Goal: Information Seeking & Learning: Find specific fact

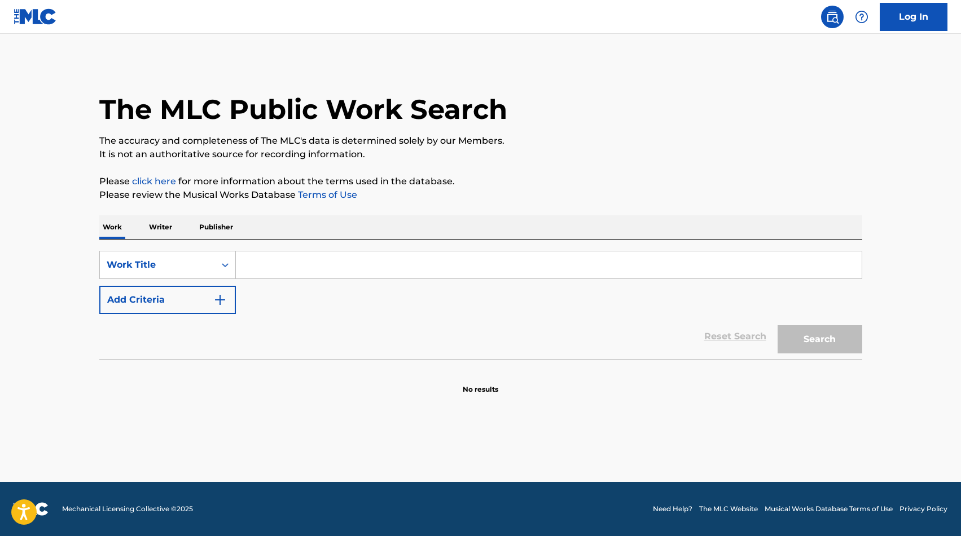
click at [263, 261] on input "Search Form" at bounding box center [549, 265] width 626 height 27
type input "ENCERRADOS"
click at [809, 337] on button "Search" at bounding box center [819, 339] width 85 height 28
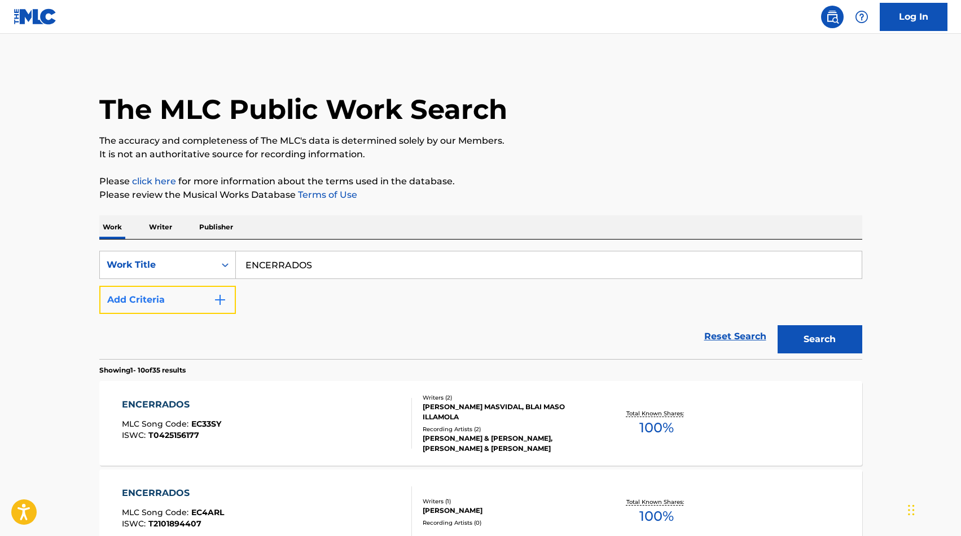
click at [187, 297] on button "Add Criteria" at bounding box center [167, 300] width 136 height 28
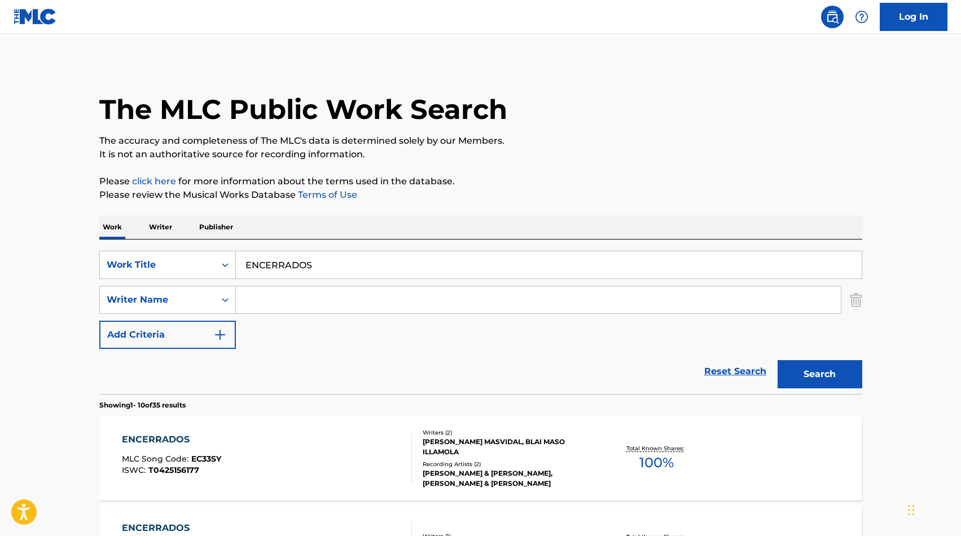
click at [270, 299] on input "Search Form" at bounding box center [538, 300] width 605 height 27
type input "[PERSON_NAME]"
click at [777, 360] on button "Search" at bounding box center [819, 374] width 85 height 28
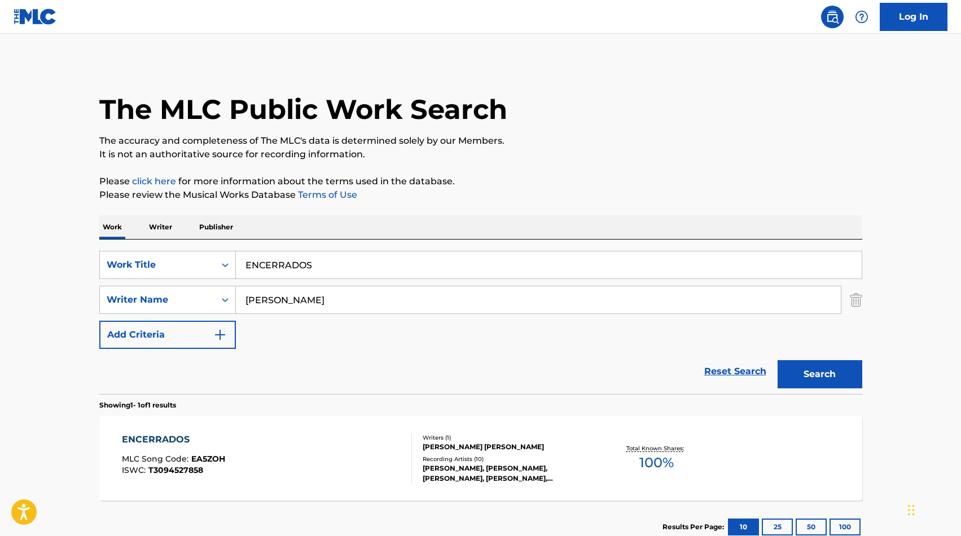
click at [308, 464] on div "ENCERRADOS MLC Song Code : EA5ZOH ISWC : T3094527858" at bounding box center [267, 458] width 290 height 51
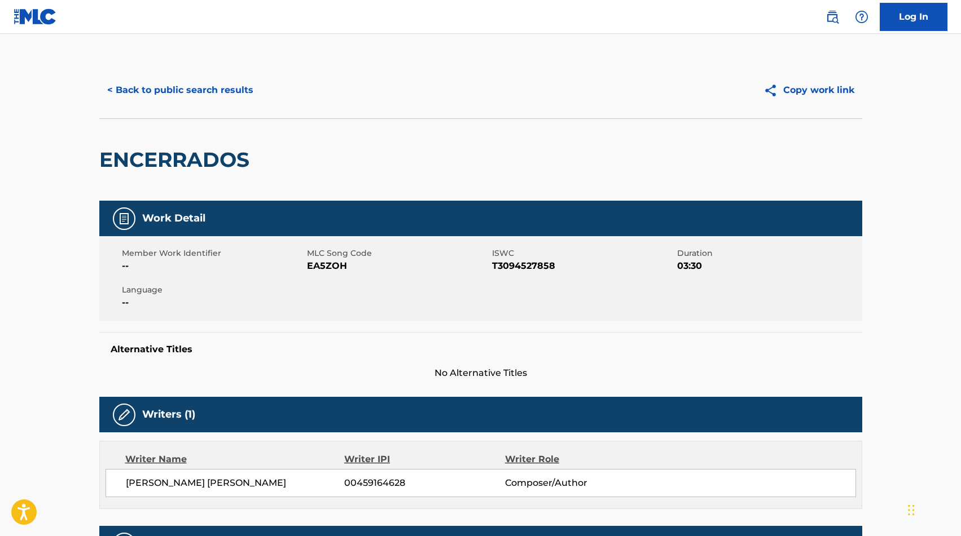
click at [324, 266] on span "EA5ZOH" at bounding box center [398, 266] width 182 height 14
click at [327, 265] on span "EA5ZOH" at bounding box center [398, 266] width 182 height 14
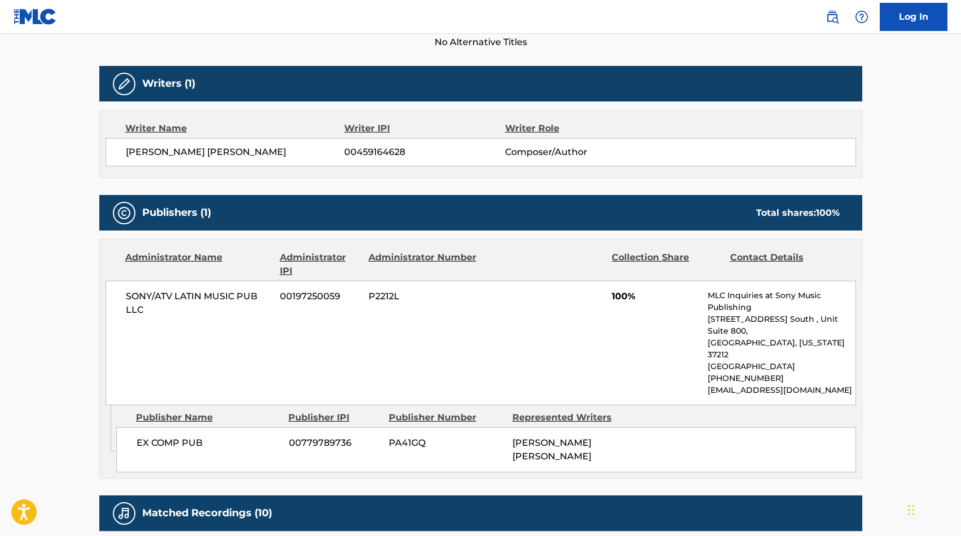
scroll to position [334, 0]
